Goal: Complete application form

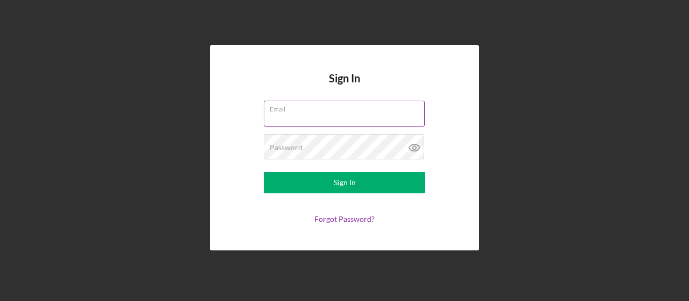
click at [339, 112] on div "Email" at bounding box center [344, 114] width 161 height 27
click at [288, 115] on input "Email" at bounding box center [344, 114] width 161 height 26
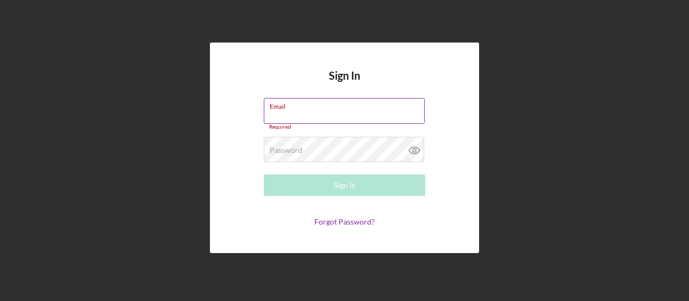
click at [288, 115] on input "Email" at bounding box center [344, 111] width 161 height 26
type input "[EMAIL_ADDRESS][PERSON_NAME][DOMAIN_NAME]"
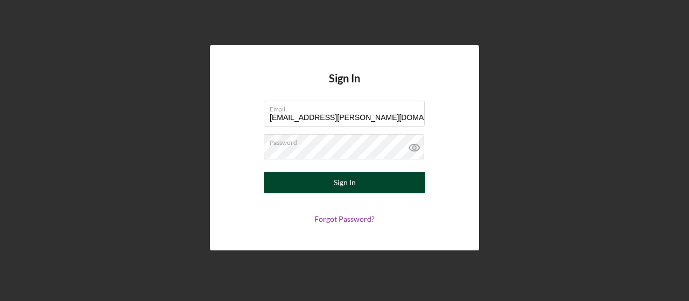
click at [333, 179] on button "Sign In" at bounding box center [344, 183] width 161 height 22
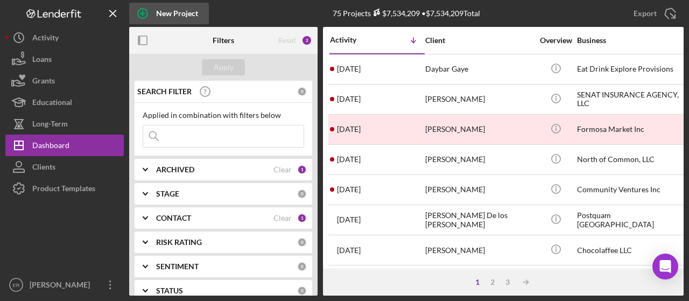
click at [139, 11] on icon "button" at bounding box center [142, 13] width 27 height 27
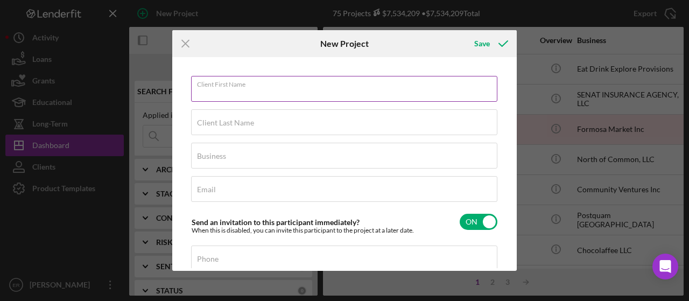
click at [273, 80] on div "Client First Name Required" at bounding box center [344, 89] width 307 height 27
type input "Micah"
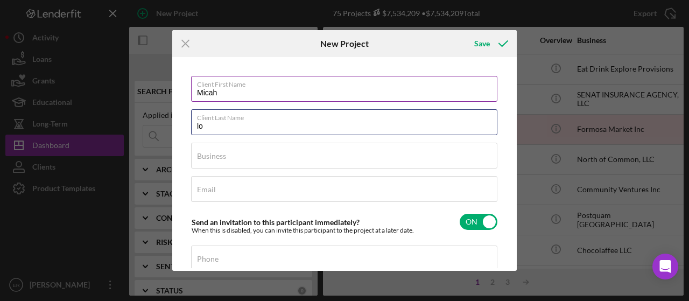
type input "l"
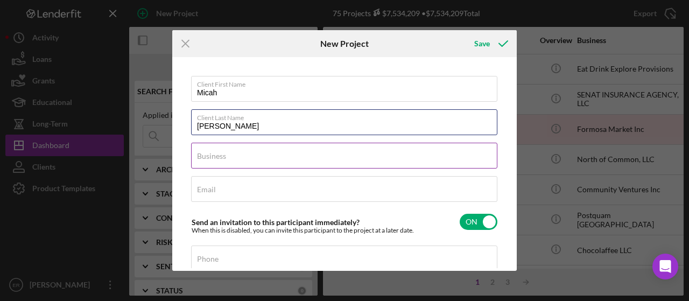
type input "[PERSON_NAME]"
click at [232, 153] on div "Business Required" at bounding box center [344, 156] width 307 height 27
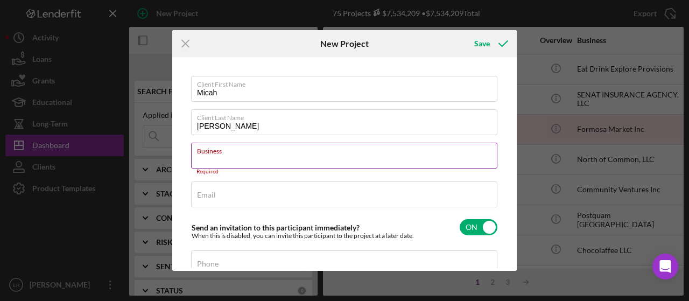
click at [241, 156] on input "Business" at bounding box center [344, 156] width 306 height 26
paste input "Truecraft Drywall"
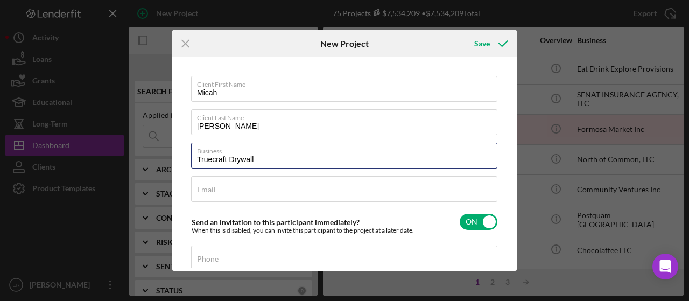
type input "Truecraft Drywall"
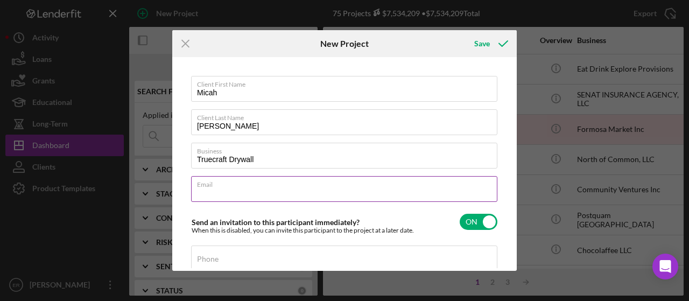
click at [285, 190] on input "Email" at bounding box center [344, 189] width 306 height 26
paste input "[EMAIL_ADDRESS][DOMAIN_NAME]"
type input "[EMAIL_ADDRESS][DOMAIN_NAME]"
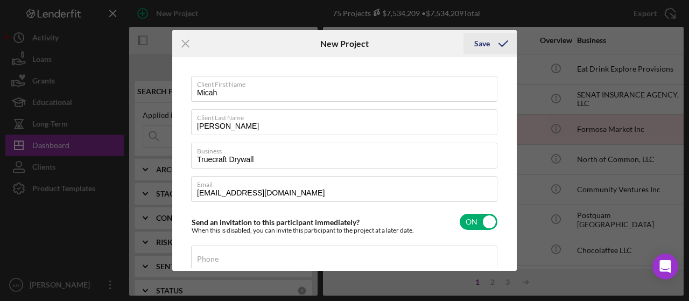
click at [493, 40] on icon "submit" at bounding box center [503, 43] width 27 height 27
